Goal: Answer question/provide support: Share knowledge or assist other users

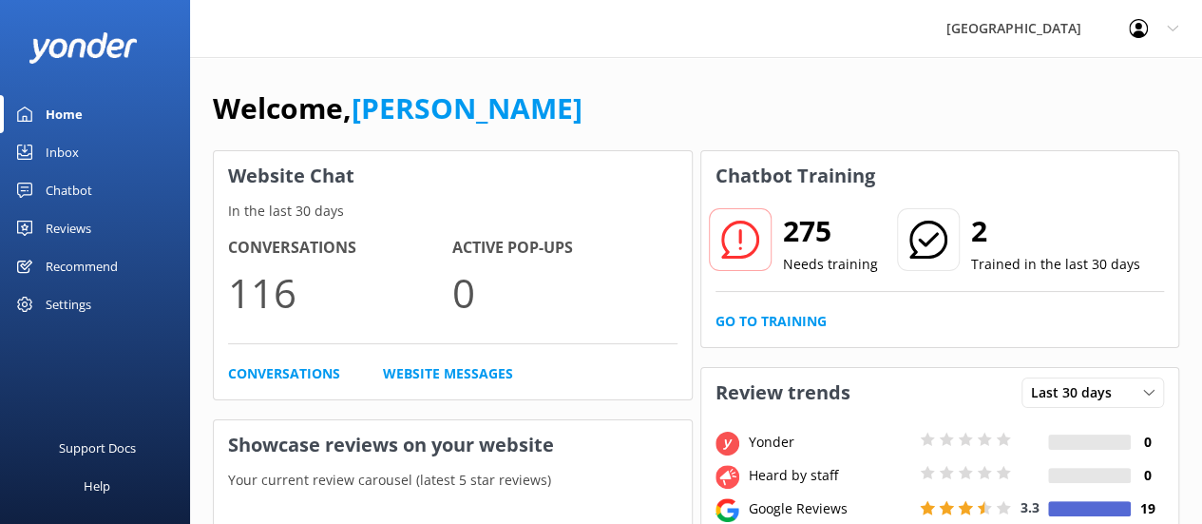
click at [1151, 29] on div at bounding box center [1144, 28] width 30 height 19
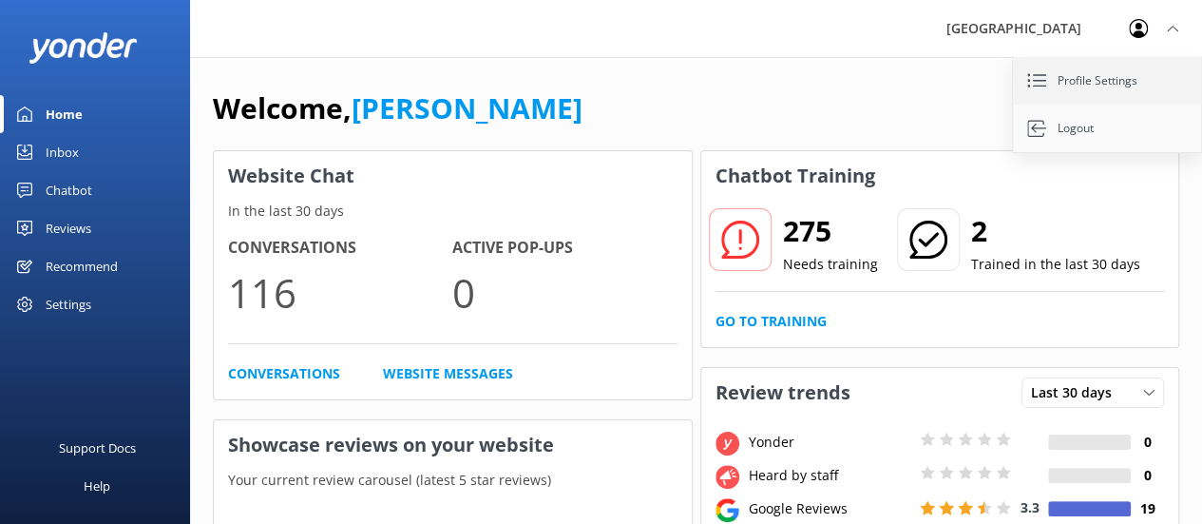
click at [1109, 83] on link "Profile Settings" at bounding box center [1108, 81] width 190 height 48
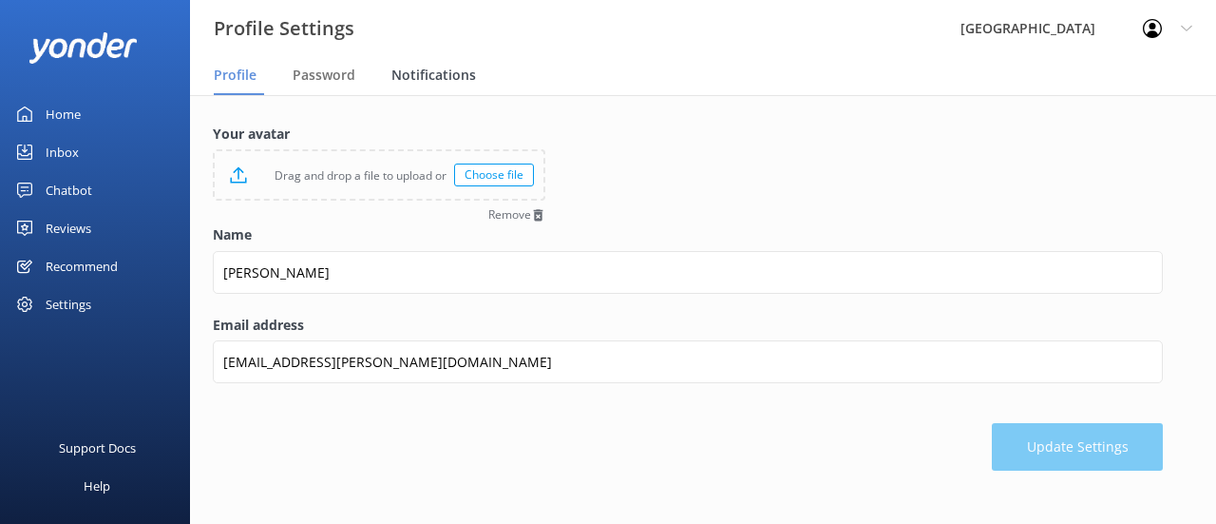
click at [435, 71] on span "Notifications" at bounding box center [434, 75] width 85 height 19
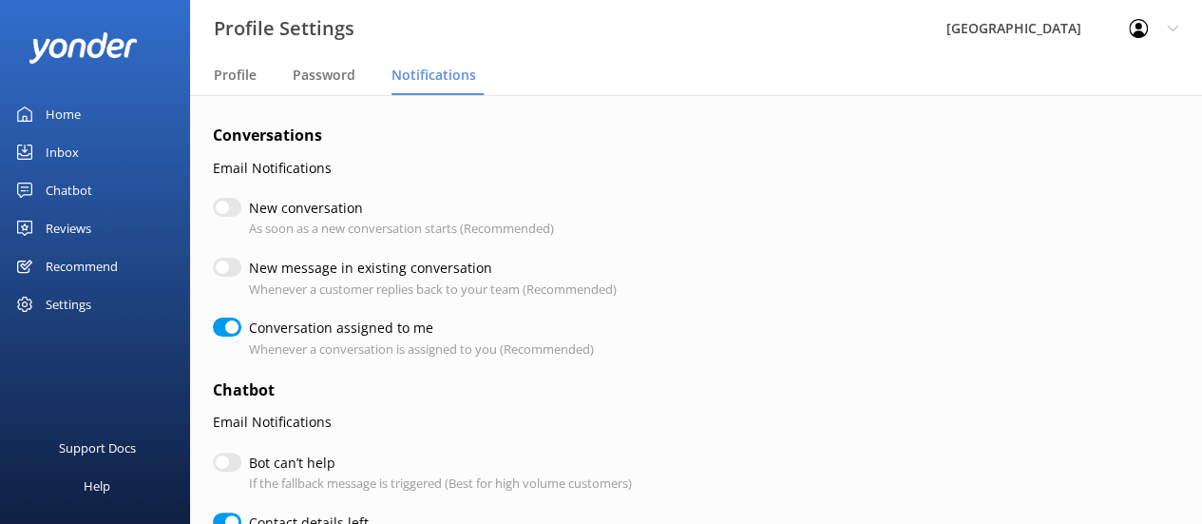
checkbox input "true"
click at [469, 223] on p "As soon as a new conversation starts (Recommended)" at bounding box center [401, 229] width 305 height 20
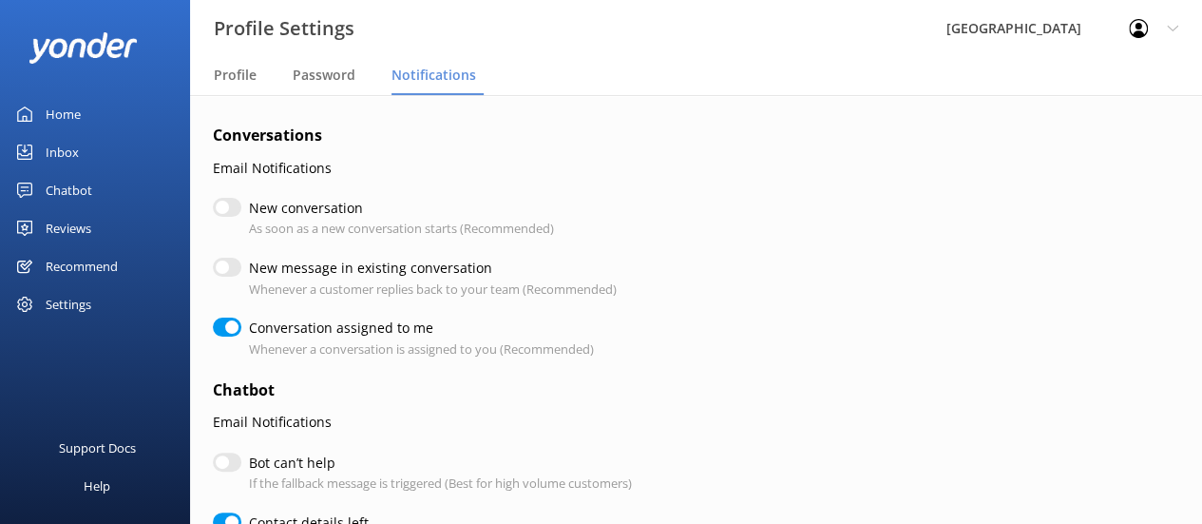
click at [72, 104] on div "Home" at bounding box center [63, 114] width 35 height 38
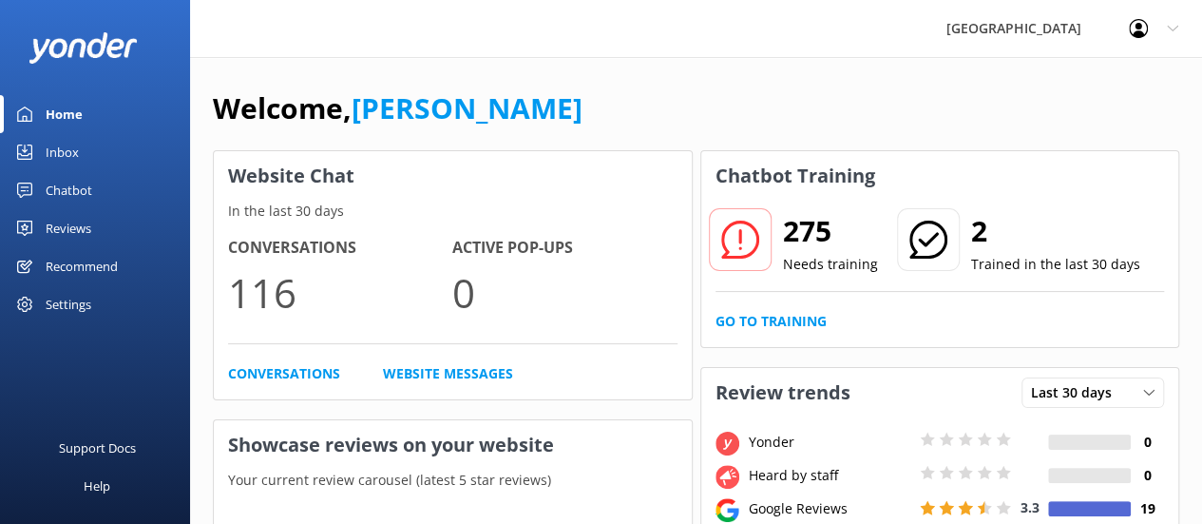
click at [79, 190] on div "Chatbot" at bounding box center [69, 190] width 47 height 38
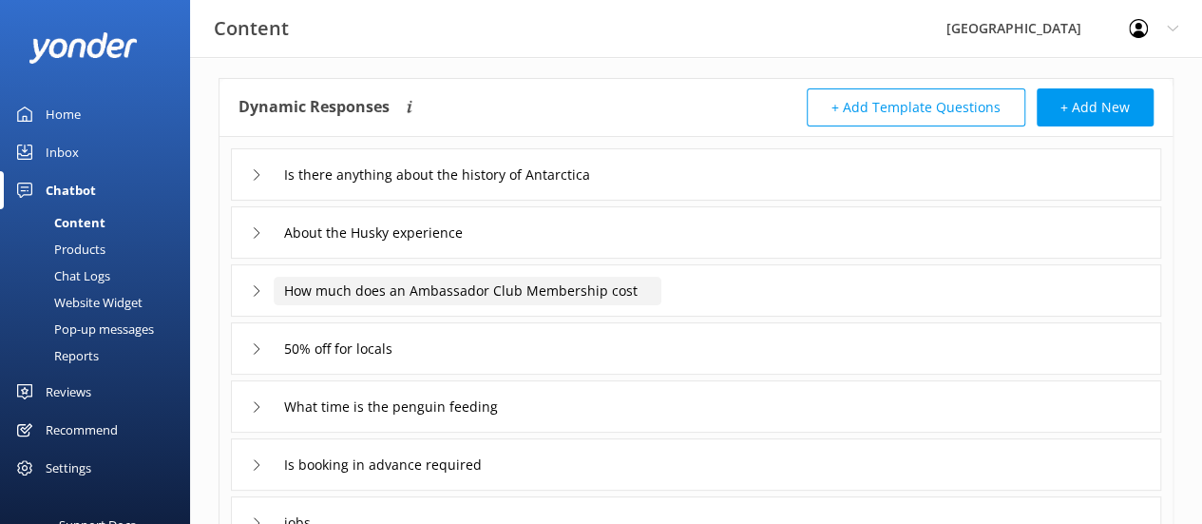
scroll to position [80, 0]
click at [258, 344] on icon at bounding box center [256, 347] width 11 height 11
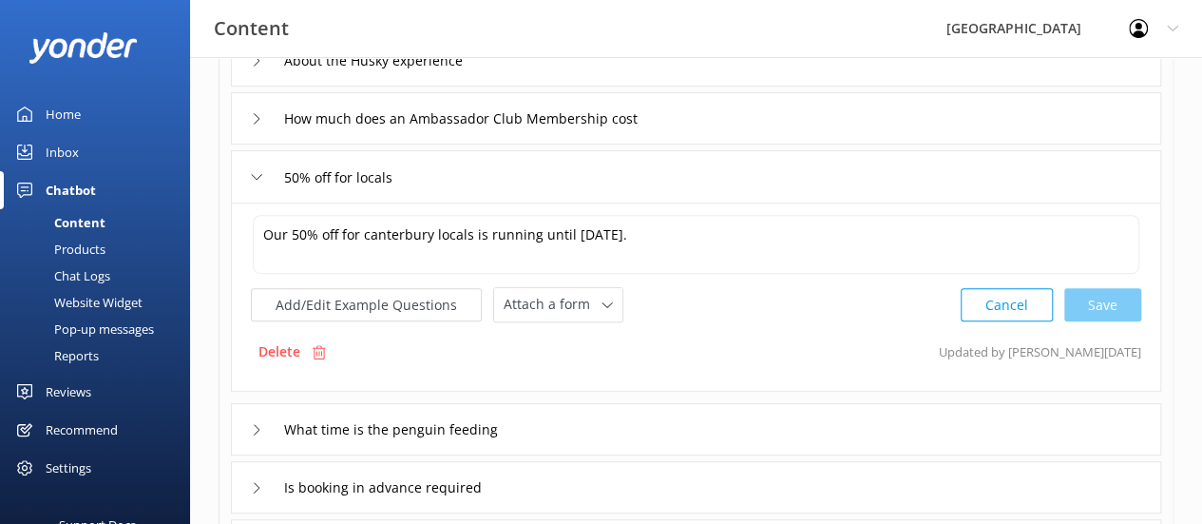
scroll to position [275, 0]
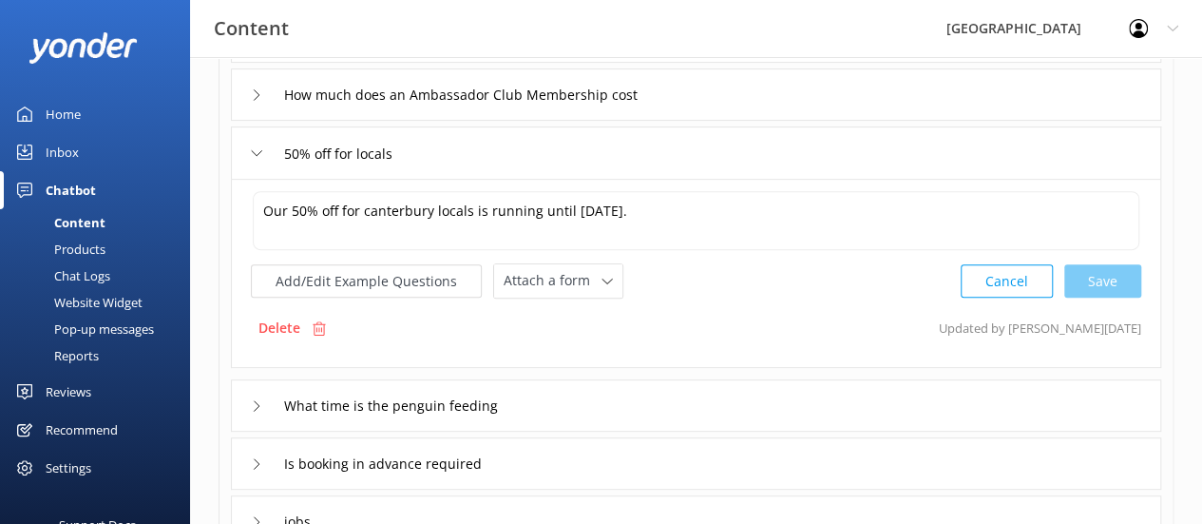
click at [249, 407] on div "What time is the penguin feeding" at bounding box center [696, 405] width 930 height 52
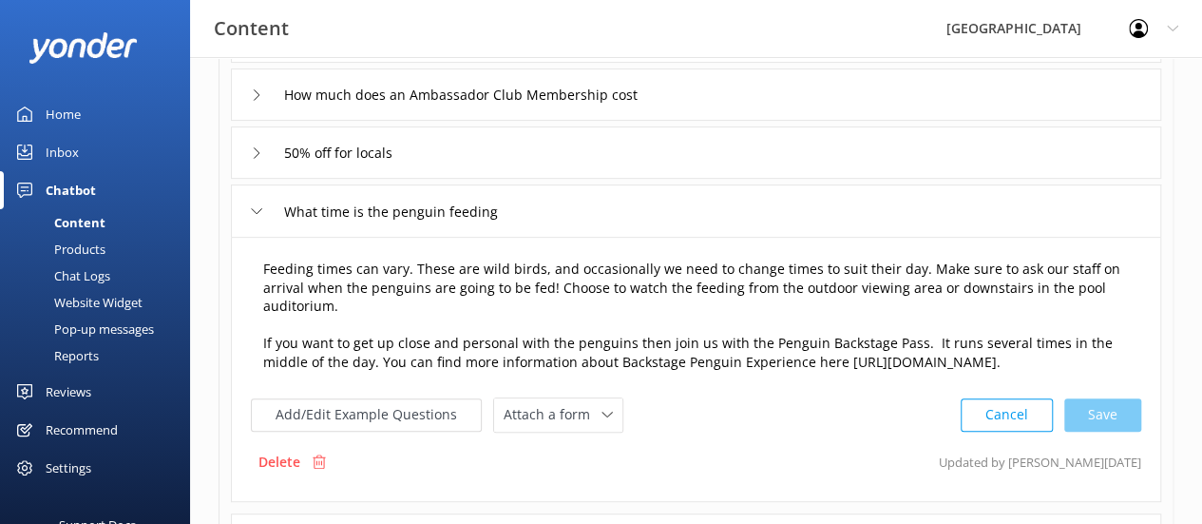
click at [889, 337] on textarea "Feeding times can vary. These are wild birds, and occasionally we need to chang…" at bounding box center [696, 316] width 887 height 135
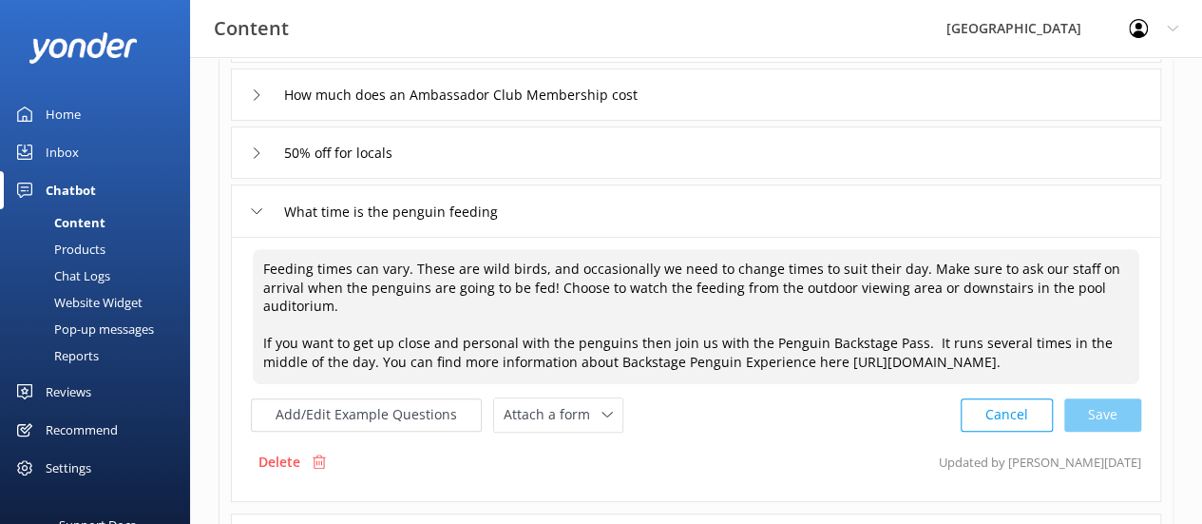
click at [889, 337] on textarea "Feeding times can vary. These are wild birds, and occasionally we need to chang…" at bounding box center [696, 316] width 887 height 135
click at [643, 354] on textarea "Feeding times can vary. These are wild birds, and occasionally we need to chang…" at bounding box center [696, 316] width 887 height 135
click at [664, 361] on textarea "Feeding times can vary. These are wild birds, and occasionally we need to chang…" at bounding box center [696, 316] width 887 height 135
paste textarea "Backstage"
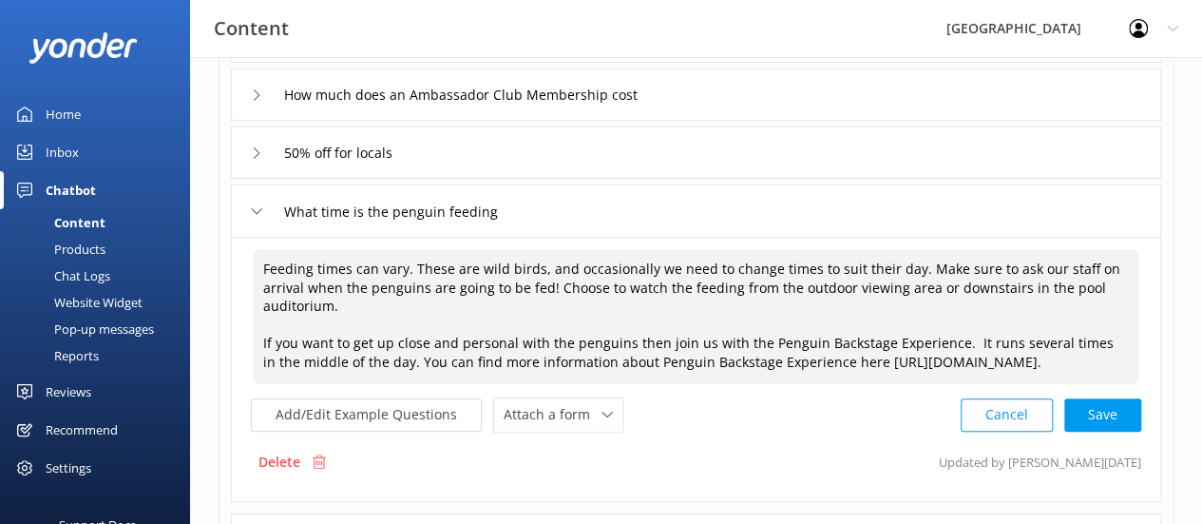
click at [827, 366] on textarea "Feeding times can vary. These are wild birds, and occasionally we need to chang…" at bounding box center [696, 316] width 887 height 135
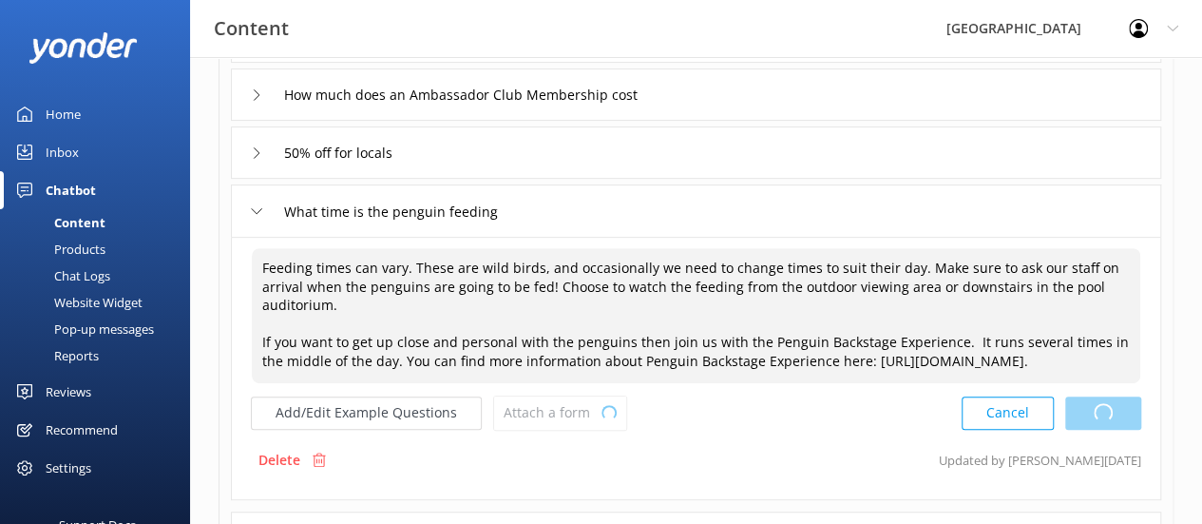
click at [1110, 430] on div "Cancel Loading.." at bounding box center [1052, 412] width 180 height 35
type textarea "Feeding times can vary. These are wild birds, and occasionally we need to chang…"
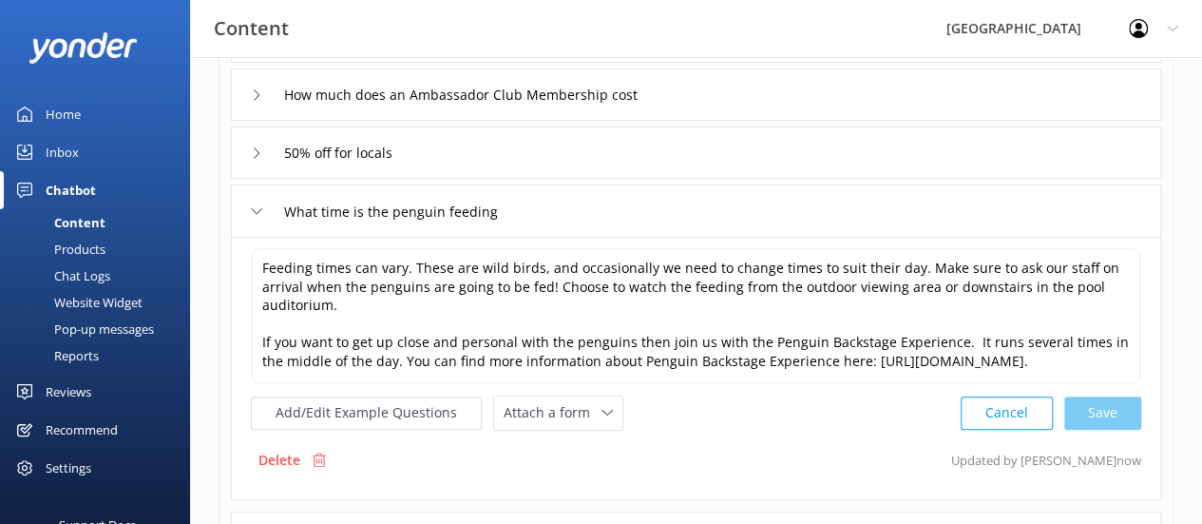
click at [74, 466] on div "Settings" at bounding box center [69, 468] width 46 height 38
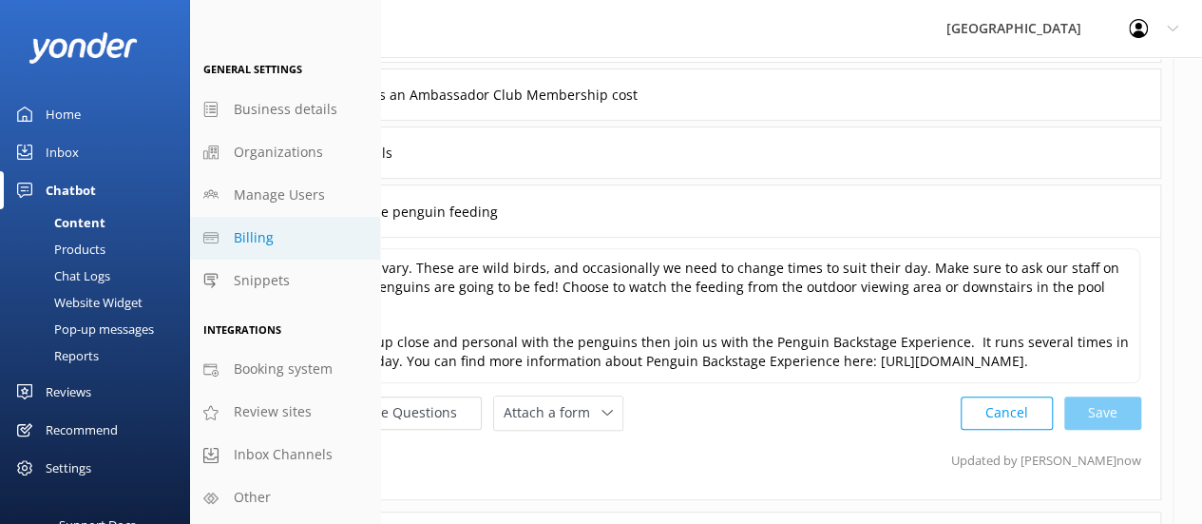
click at [270, 239] on span "Billing" at bounding box center [254, 237] width 40 height 21
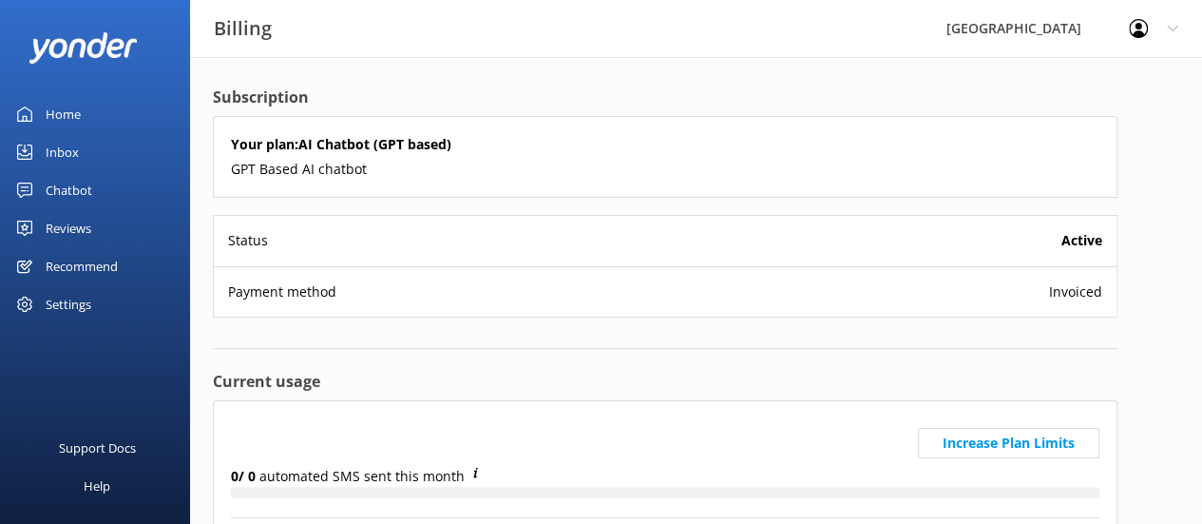
click at [1065, 291] on span "Invoiced" at bounding box center [1075, 291] width 53 height 21
